Goal: Book appointment/travel/reservation

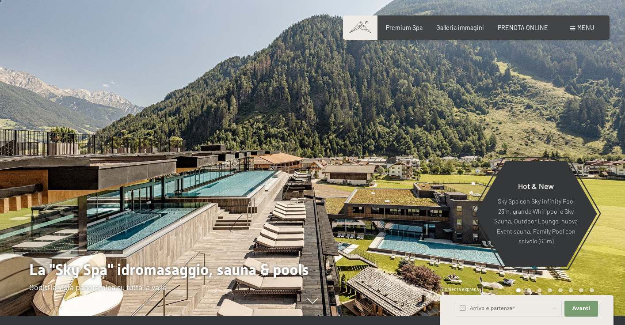
click at [526, 32] on div "Prenotazione Richiesta Premium Spa Galleria immagini PRENOTA ONLINE Menu DE IT …" at bounding box center [475, 27] width 235 height 9
click at [525, 27] on span "PRENOTA ONLINE" at bounding box center [522, 27] width 50 height 8
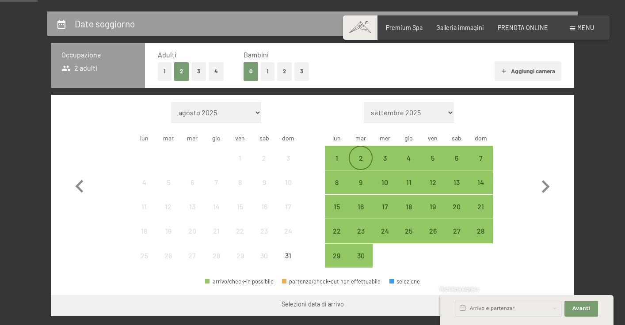
scroll to position [182, 0]
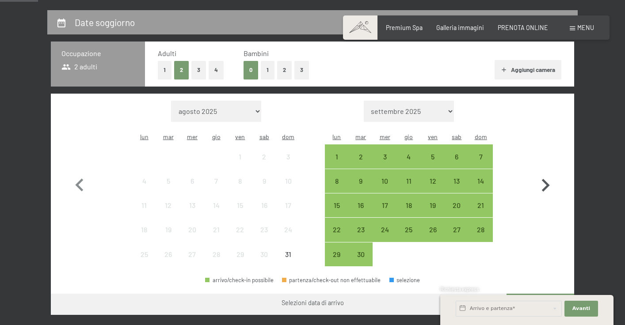
click at [546, 183] on icon "button" at bounding box center [545, 186] width 26 height 26
select select "2025-09-01"
select select "2025-10-01"
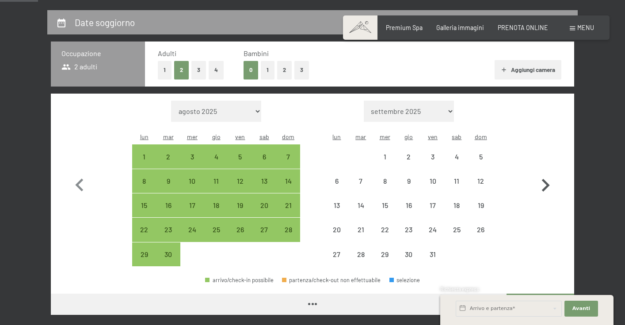
click at [546, 183] on icon "button" at bounding box center [545, 186] width 26 height 26
select select "2025-10-01"
select select "2025-11-01"
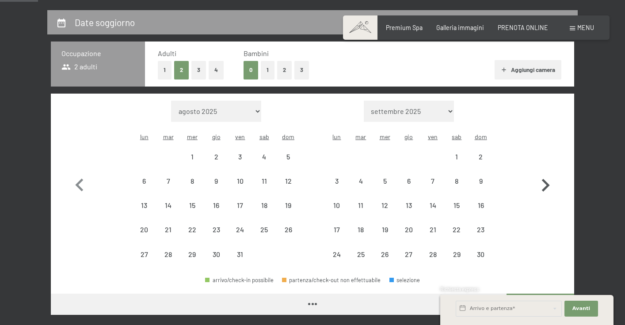
select select "2025-10-01"
select select "2025-11-01"
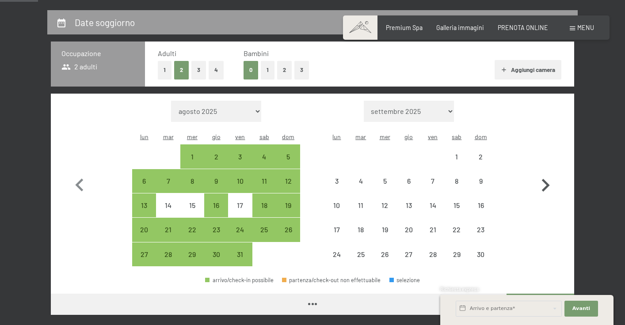
click at [546, 183] on icon "button" at bounding box center [545, 186] width 26 height 26
select select "2025-11-01"
select select "2025-12-01"
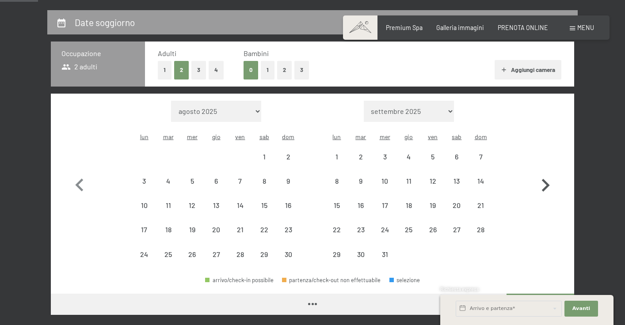
select select "2025-11-01"
select select "2025-12-01"
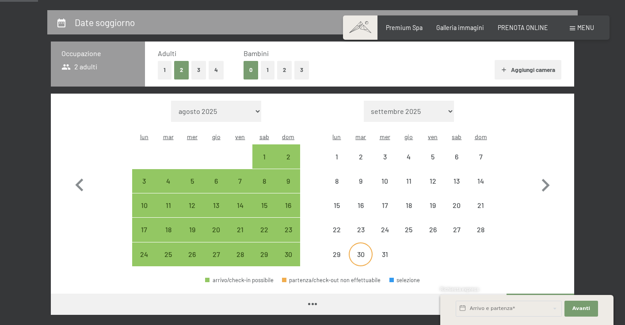
select select "2025-11-01"
select select "2025-12-01"
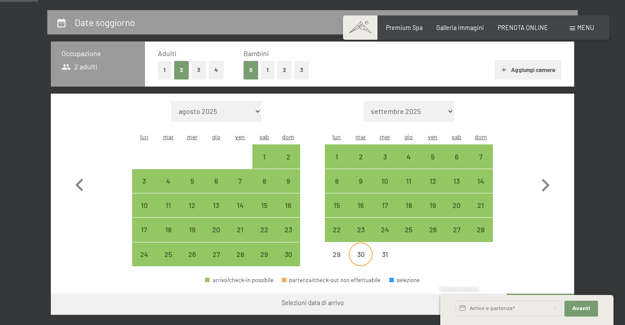
click at [360, 251] on div "30" at bounding box center [360, 262] width 22 height 22
select select "2025-11-01"
select select "2025-12-01"
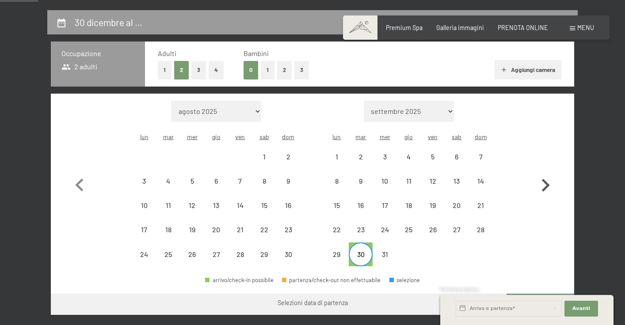
click at [547, 182] on icon "button" at bounding box center [545, 186] width 26 height 26
select select "2025-12-01"
select select "2026-01-01"
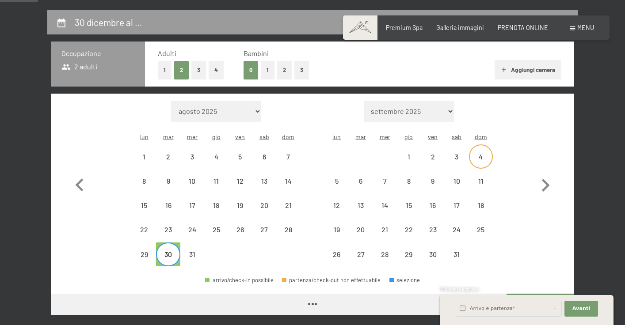
click at [481, 153] on div "4" at bounding box center [481, 164] width 22 height 22
select select "2025-12-01"
select select "2026-01-01"
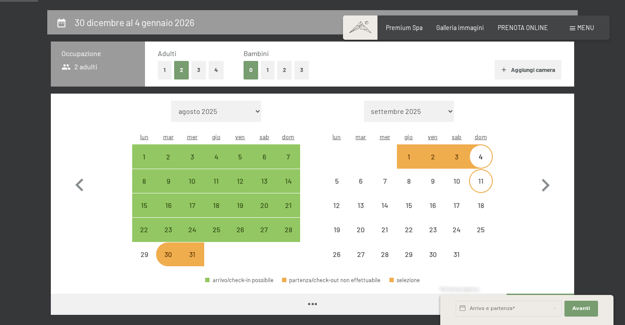
select select "2025-12-01"
select select "2026-01-01"
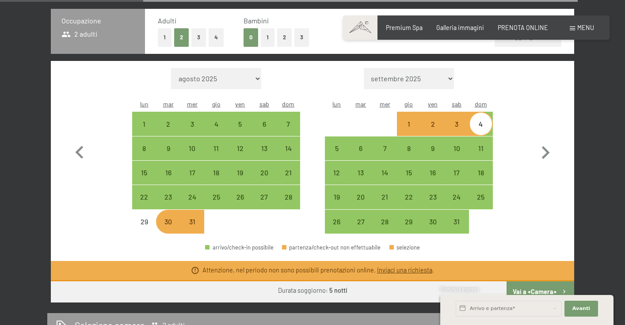
scroll to position [216, 0]
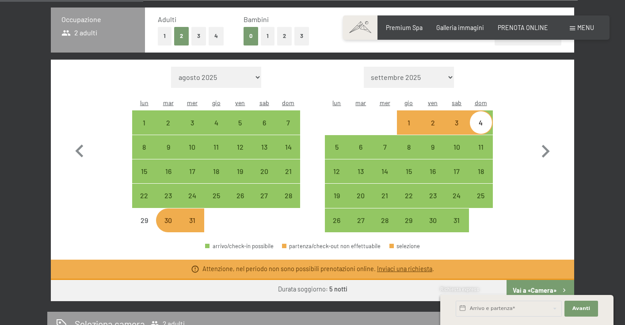
click at [391, 265] on link "Inviaci una richiesta" at bounding box center [404, 269] width 55 height 8
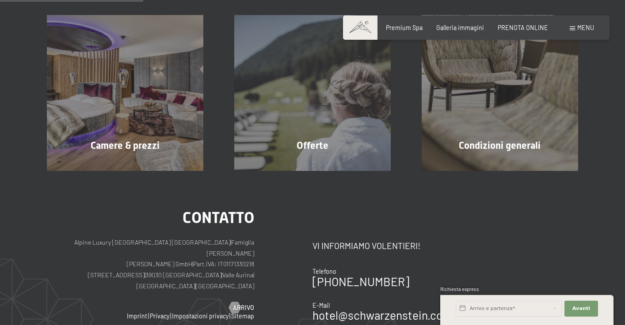
scroll to position [191, 0]
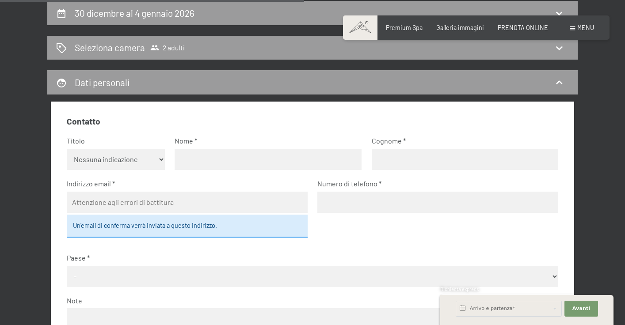
select select "f"
type input "federica"
type input "fiorentino"
type input "fedefiore91@hotmail.it"
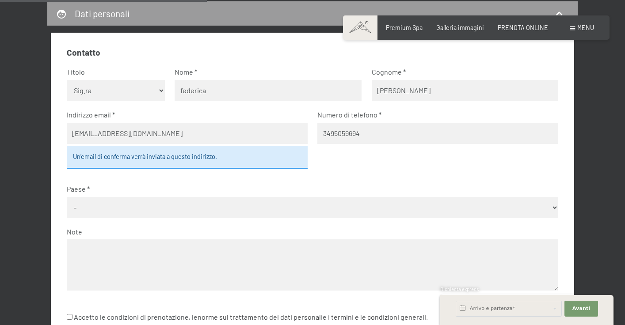
scroll to position [299, 0]
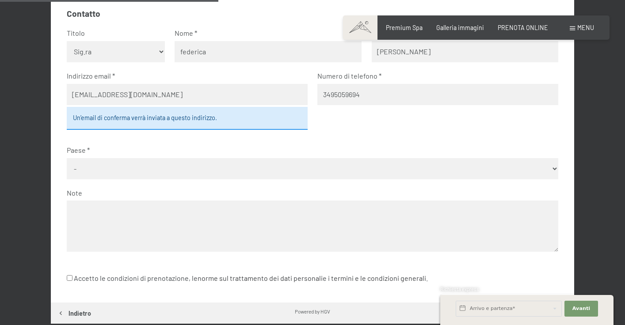
type input "3495059694"
select select "ITA"
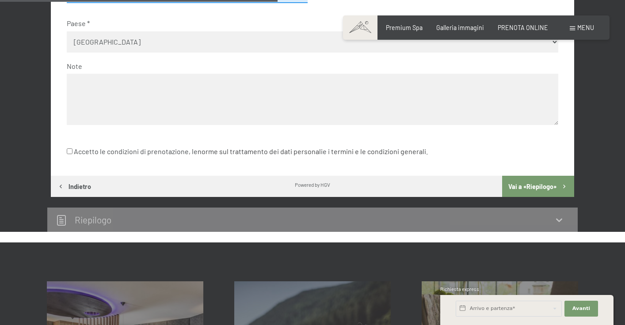
scroll to position [439, 0]
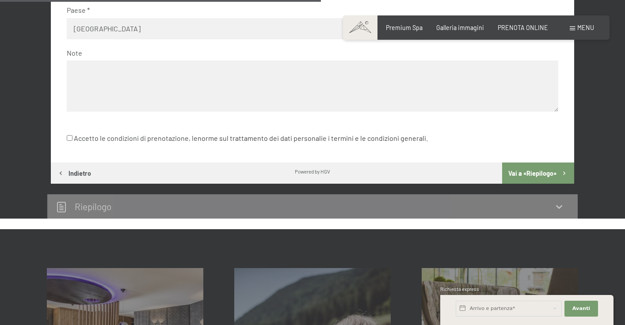
click at [69, 135] on input "Accetto le condizioni di prenotazione, le norme sul trattamento dei dati person…" at bounding box center [70, 138] width 6 height 6
checkbox input "true"
click at [532, 163] on button "Vai a «Riepilogo»" at bounding box center [538, 173] width 72 height 21
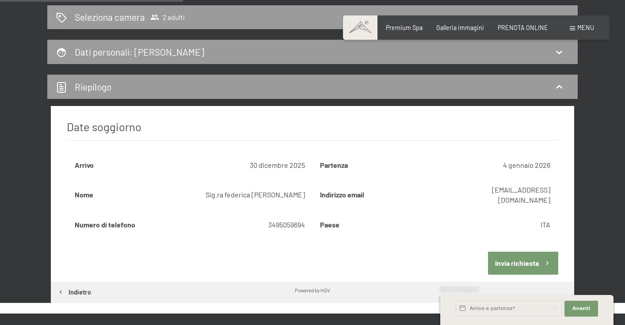
scroll to position [224, 0]
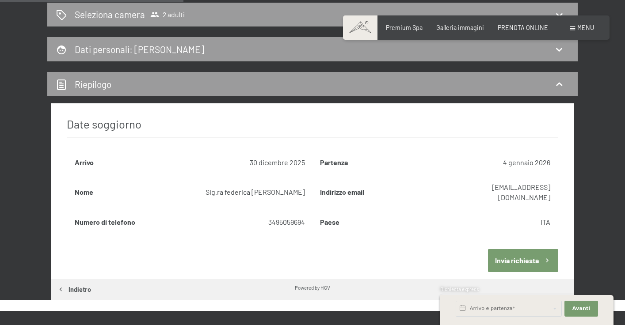
click at [518, 258] on button "Invia richiesta" at bounding box center [523, 260] width 70 height 23
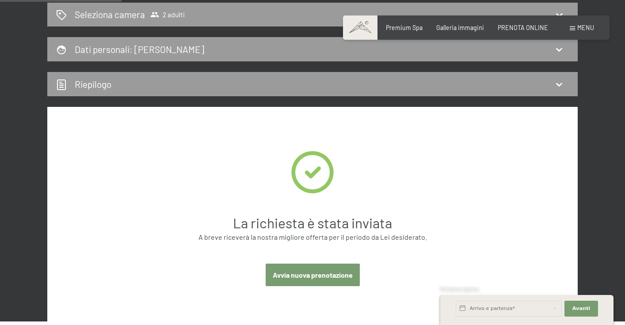
scroll to position [191, 0]
